Goal: Information Seeking & Learning: Learn about a topic

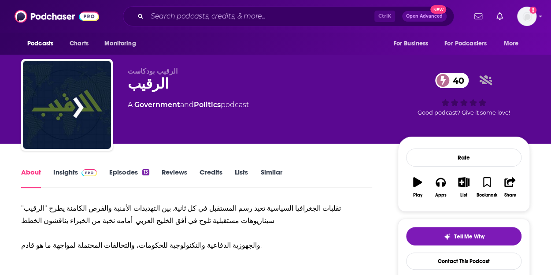
click at [121, 167] on div "About Insights Episodes 13 Reviews Credits Lists Similar" at bounding box center [196, 177] width 351 height 22
click at [66, 174] on link "Insights" at bounding box center [75, 178] width 44 height 20
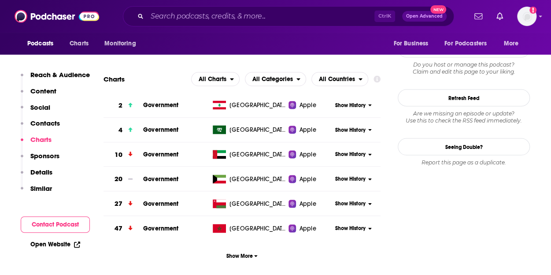
scroll to position [788, 0]
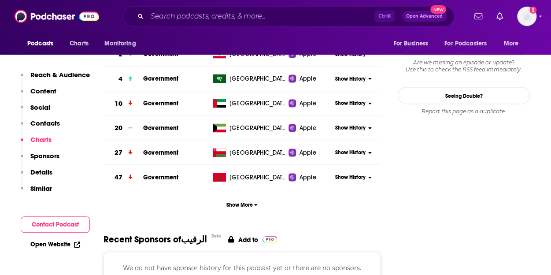
scroll to position [839, 0]
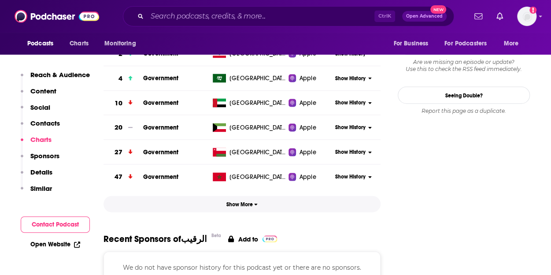
click at [239, 208] on button "Show More" at bounding box center [241, 204] width 277 height 16
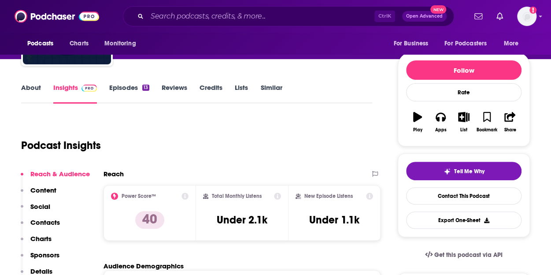
scroll to position [0, 0]
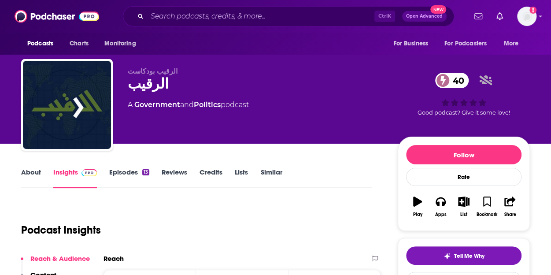
click at [119, 176] on link "Episodes 13" at bounding box center [129, 178] width 40 height 20
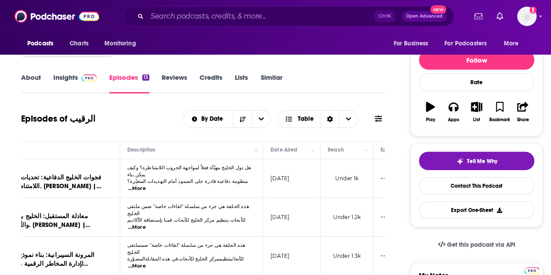
scroll to position [0, 63]
